Goal: Information Seeking & Learning: Learn about a topic

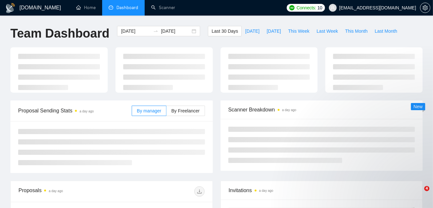
type input "[DATE]"
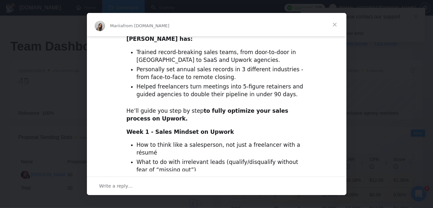
scroll to position [256, 0]
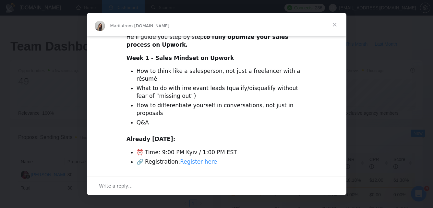
click at [257, 149] on ul "⏰ Time: 9:00 PM Kyiv / 1:00 PM EST 🔗 Registration: Register here" at bounding box center [217, 157] width 180 height 17
click at [372, 125] on div "Intercom messenger" at bounding box center [216, 104] width 433 height 208
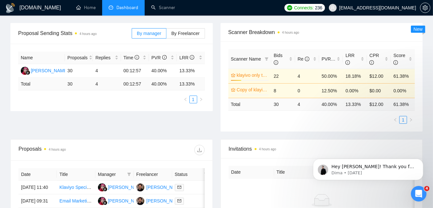
scroll to position [106, 0]
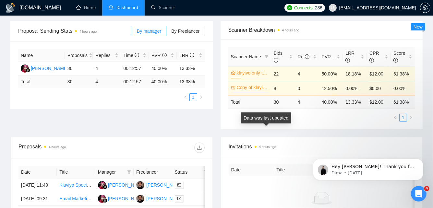
click at [267, 143] on span "4 hours ago" at bounding box center [266, 146] width 22 height 7
click at [297, 115] on div "Scanner Name Bids Re PVR LRR CPR Score klayivo only titles 28% 22 4 50.00% 18.1…" at bounding box center [322, 84] width 203 height 90
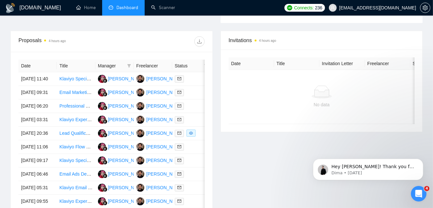
scroll to position [212, 0]
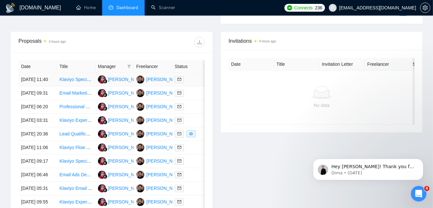
click at [71, 77] on link "Klaviyo Specialist Needed for Account Audit & Strategy" at bounding box center [114, 79] width 110 height 5
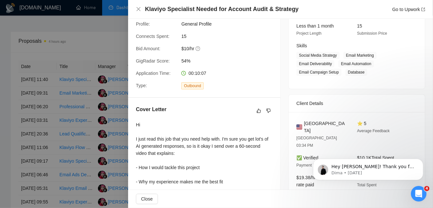
scroll to position [83, 0]
click at [96, 109] on div at bounding box center [216, 104] width 433 height 208
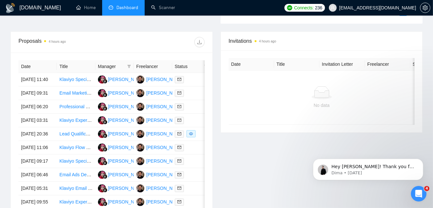
scroll to position [0, 0]
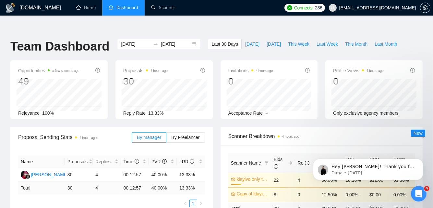
click at [252, 40] on div "Last 30 Days [DATE] [DATE] This Week Last Week This Month Last Month" at bounding box center [304, 49] width 201 height 21
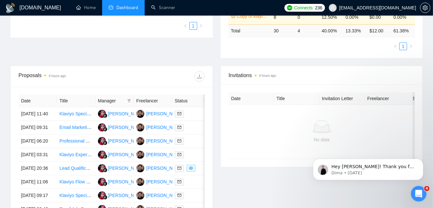
scroll to position [195, 0]
